Goal: Find specific page/section: Find specific page/section

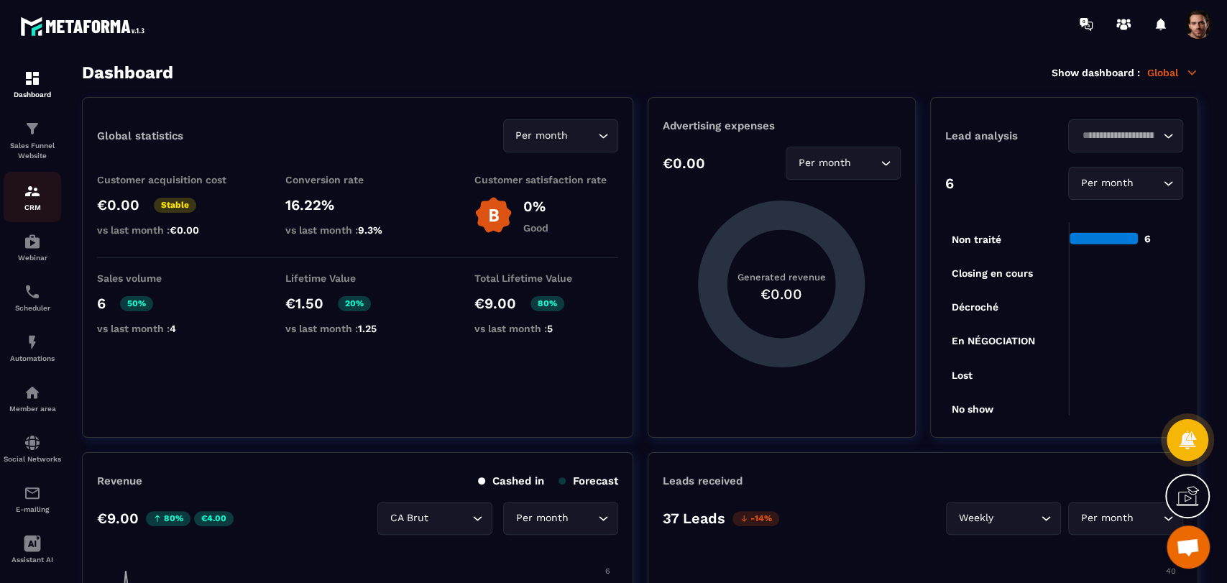
click at [38, 197] on img at bounding box center [32, 191] width 17 height 17
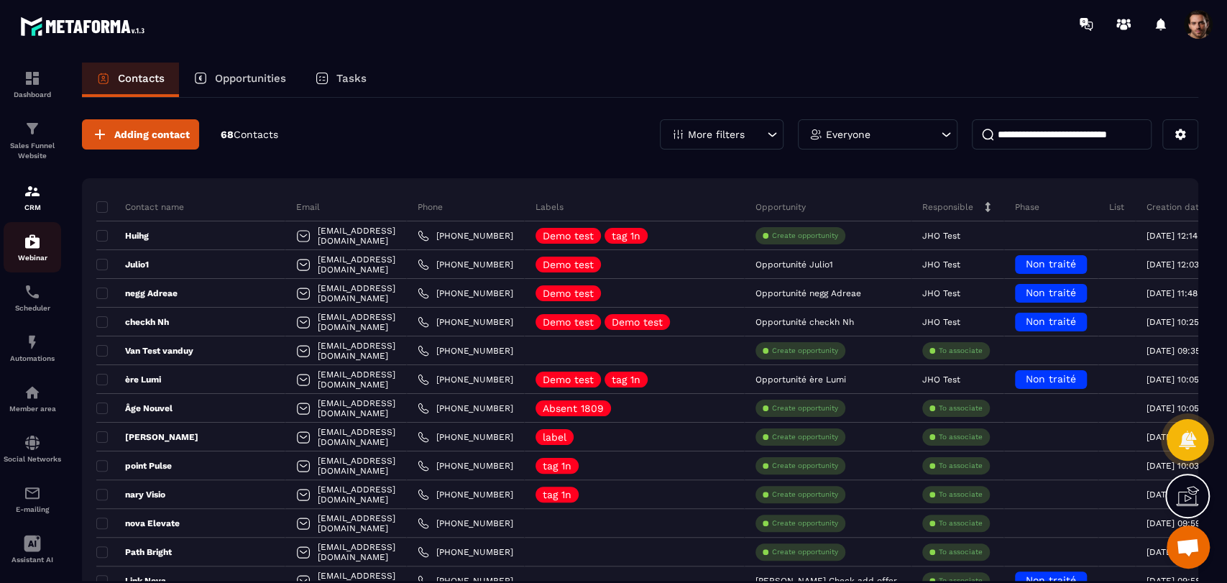
click at [34, 245] on img at bounding box center [32, 241] width 17 height 17
